Goal: Task Accomplishment & Management: Use online tool/utility

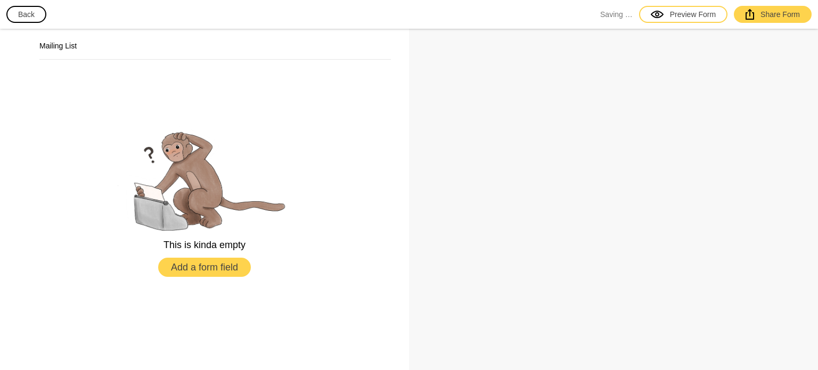
click at [26, 14] on button "Back" at bounding box center [26, 14] width 40 height 17
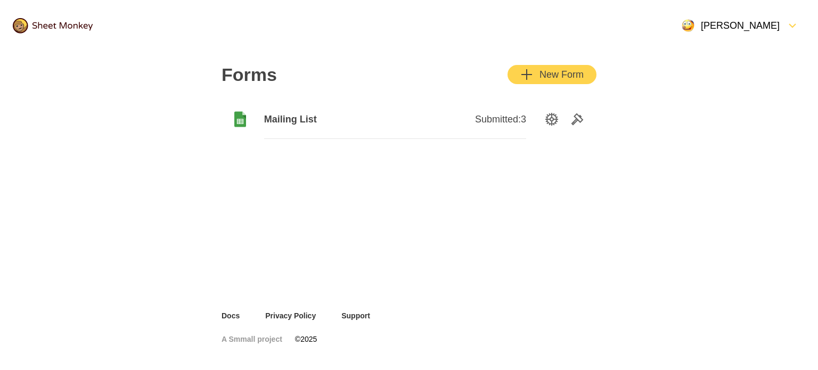
drag, startPoint x: 319, startPoint y: 120, endPoint x: 292, endPoint y: 115, distance: 27.2
click at [292, 115] on span "Mailing List" at bounding box center [329, 119] width 131 height 13
click at [550, 120] on icon "SettingsOption" at bounding box center [551, 119] width 13 height 13
